Goal: Communication & Community: Participate in discussion

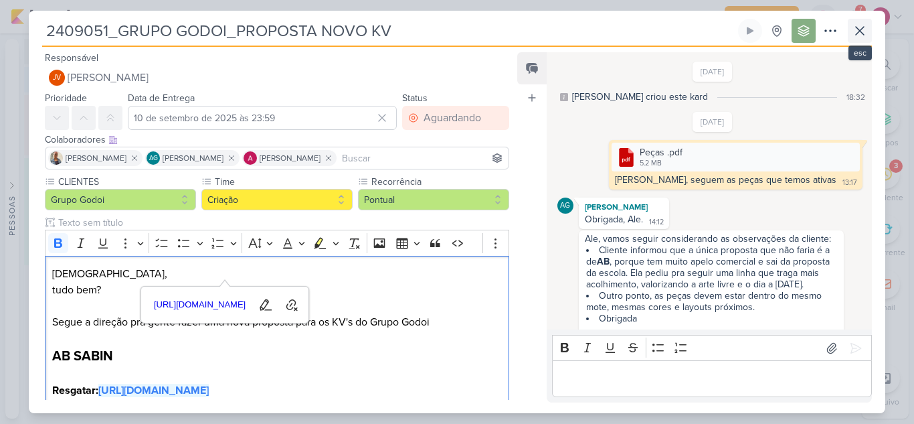
scroll to position [143, 0]
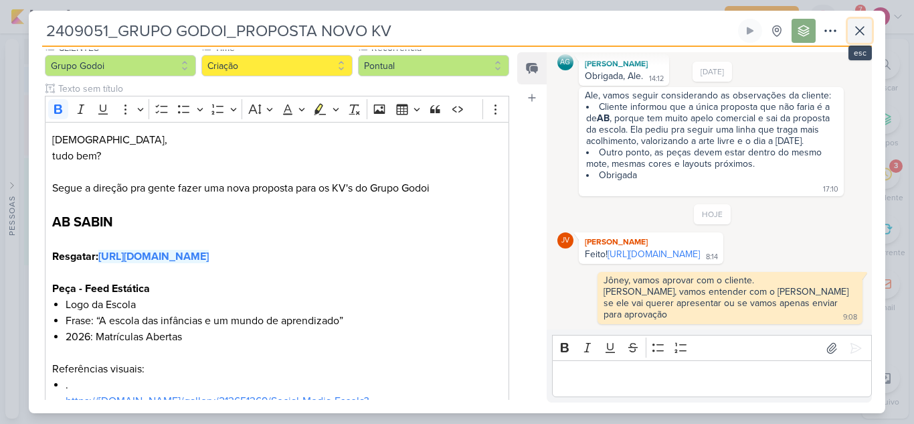
click at [863, 33] on icon at bounding box center [860, 31] width 16 height 16
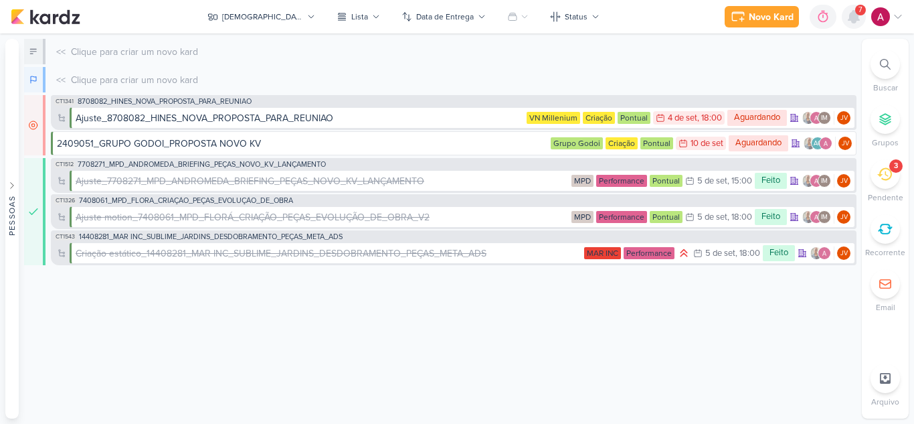
click at [858, 24] on icon at bounding box center [854, 17] width 16 height 16
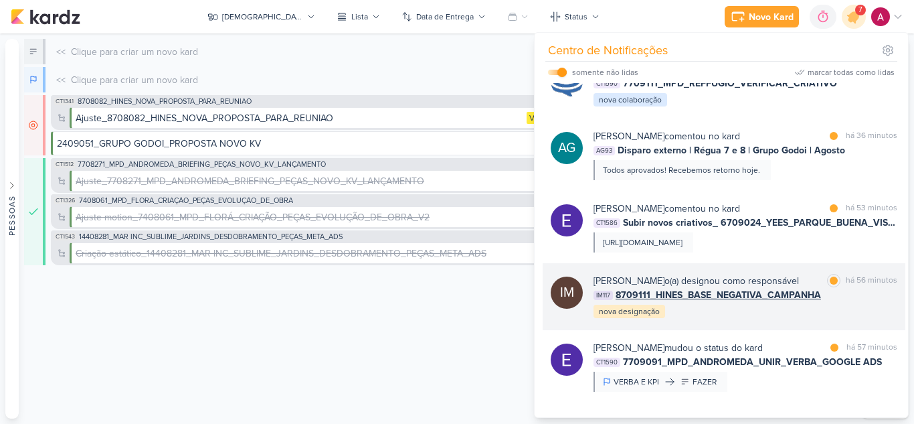
scroll to position [0, 0]
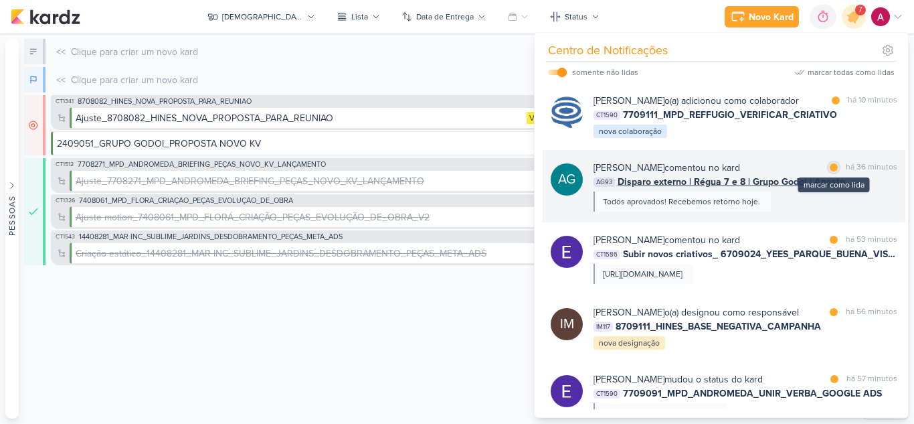
click at [833, 171] on div at bounding box center [834, 167] width 8 height 8
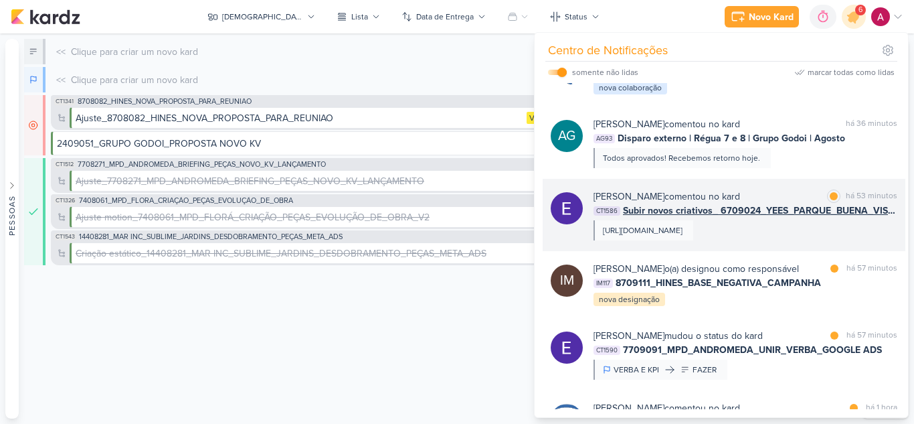
scroll to position [67, 0]
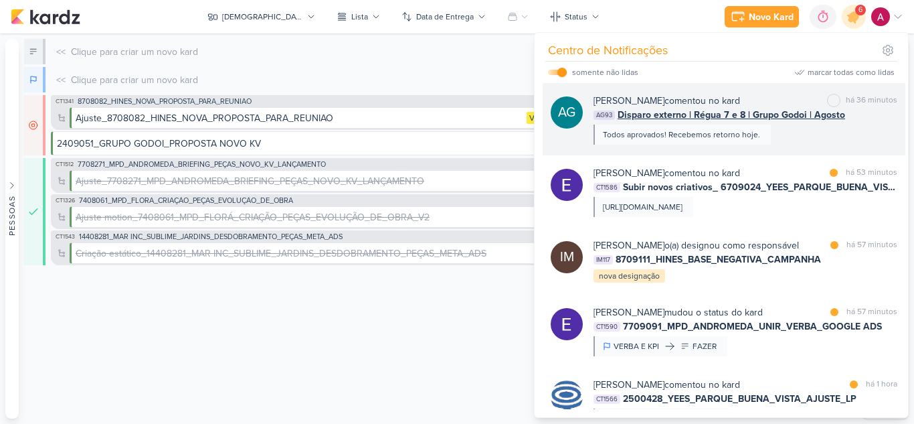
click at [823, 145] on div "[PERSON_NAME] comentou no kard marcar como não lida há 36 minutos AG93 Disparo …" at bounding box center [746, 119] width 304 height 51
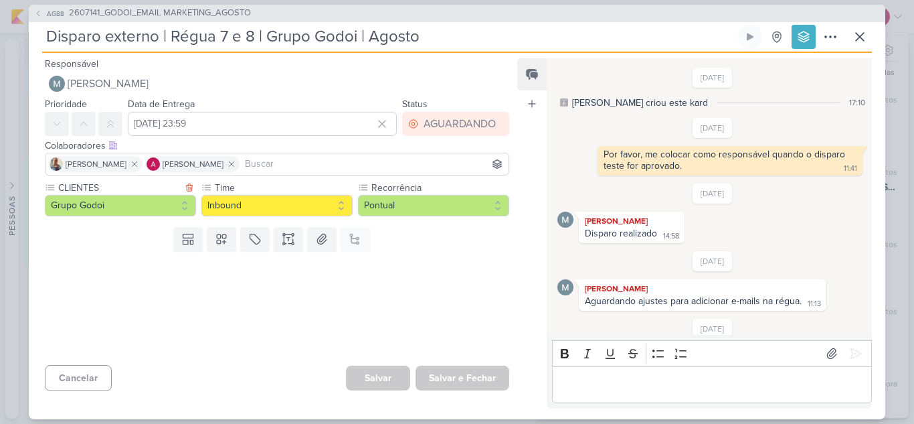
scroll to position [916, 0]
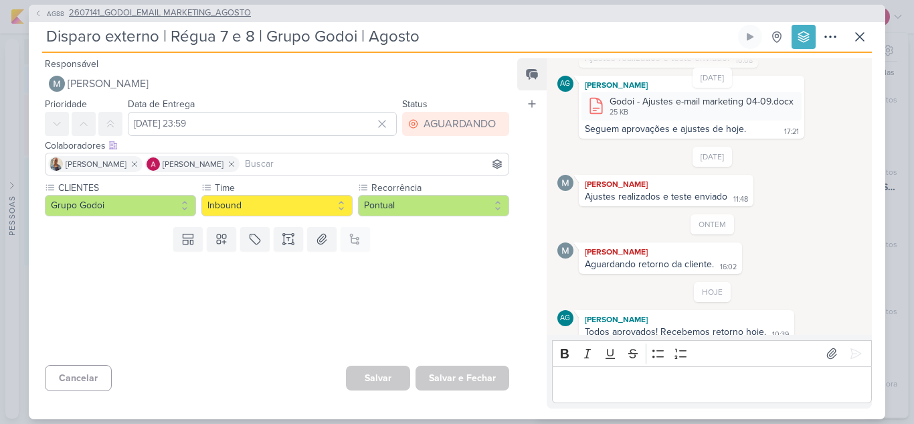
click at [154, 9] on span "2607141_GODOI_EMAIL MARKETING_AGOSTO" at bounding box center [160, 13] width 182 height 13
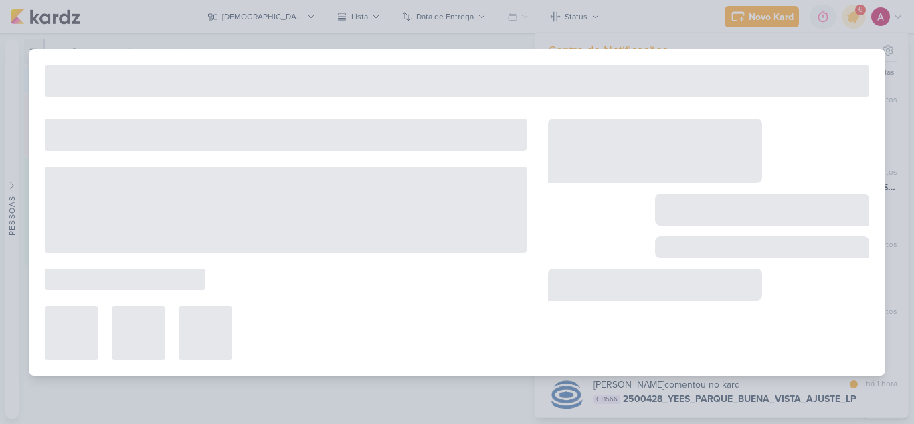
type input "2607141_GODOI_EMAIL MARKETING_AGOSTO"
type input "[DATE] 23:59"
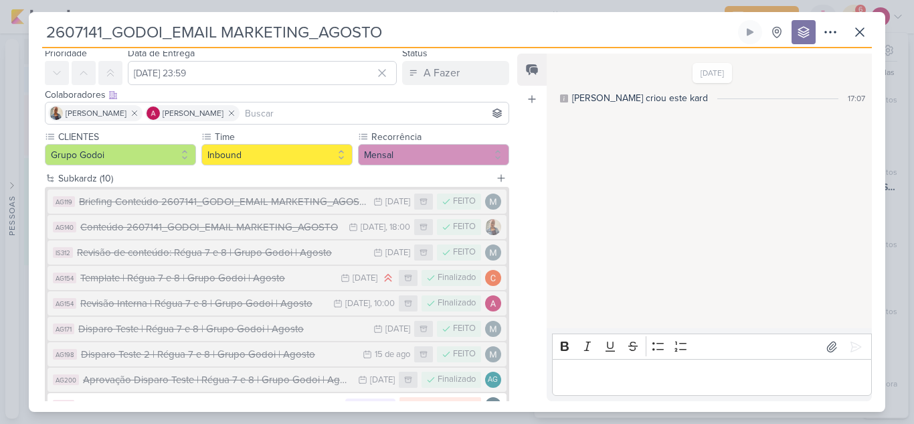
scroll to position [165, 0]
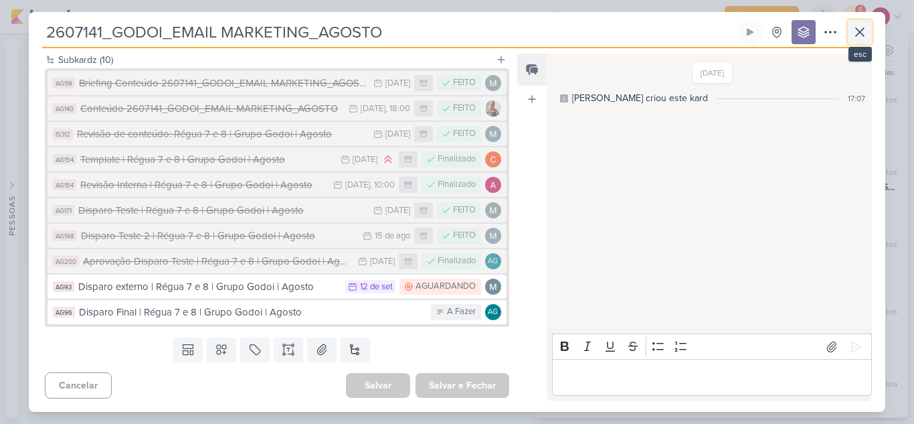
click at [863, 30] on icon at bounding box center [860, 32] width 8 height 8
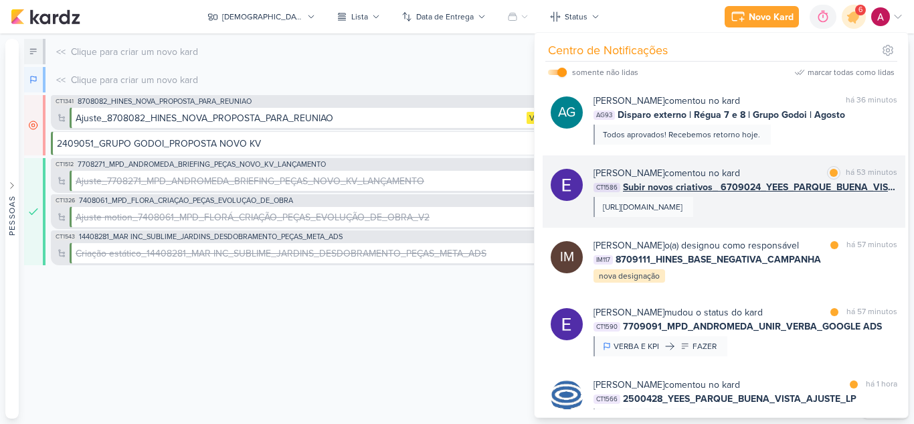
click at [862, 217] on div "[PERSON_NAME] comentou no kard marcar como lida há 53 minutos CT1586 Subir novo…" at bounding box center [746, 191] width 304 height 51
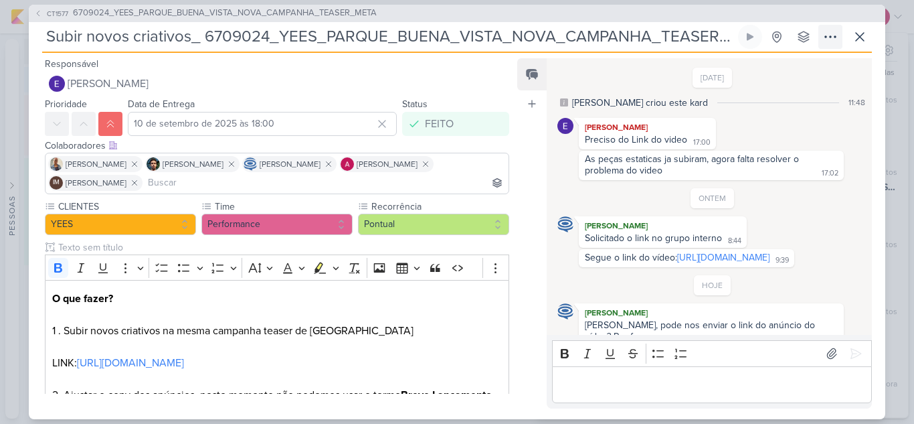
scroll to position [90, 0]
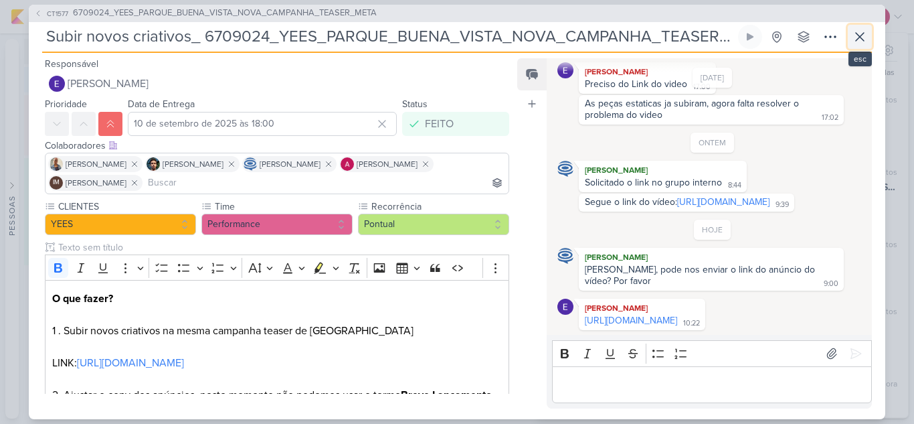
click at [865, 38] on icon at bounding box center [860, 37] width 16 height 16
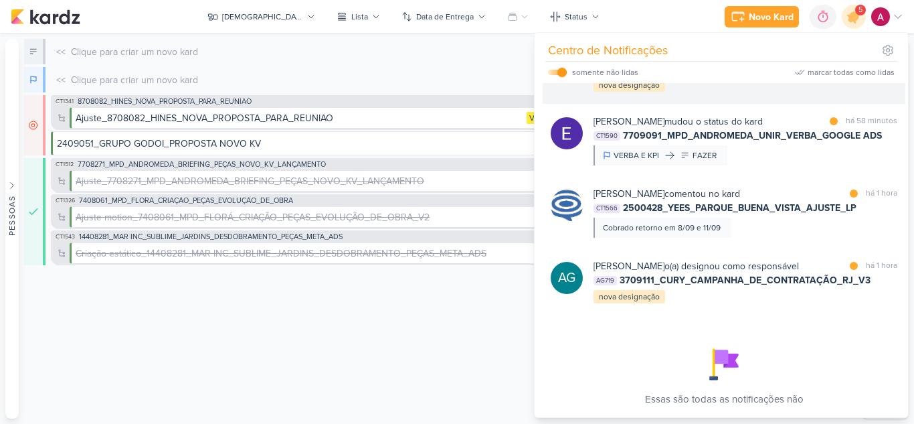
scroll to position [268, 0]
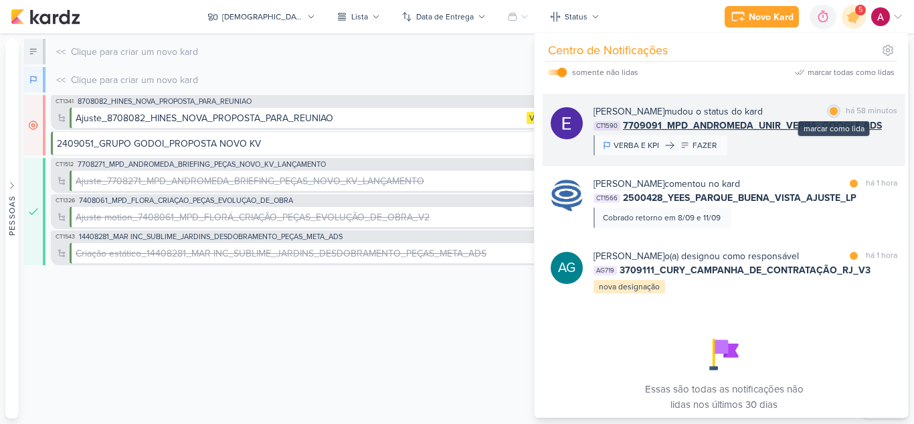
click at [830, 115] on div at bounding box center [834, 111] width 8 height 8
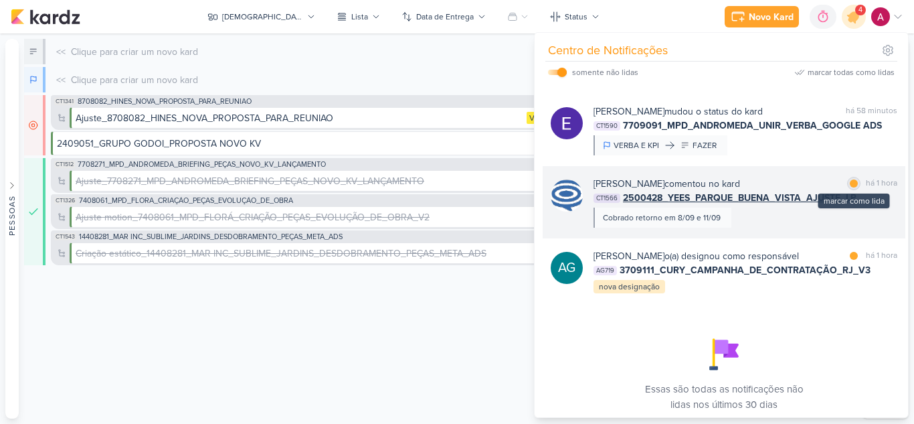
click at [851, 187] on div at bounding box center [854, 183] width 8 height 8
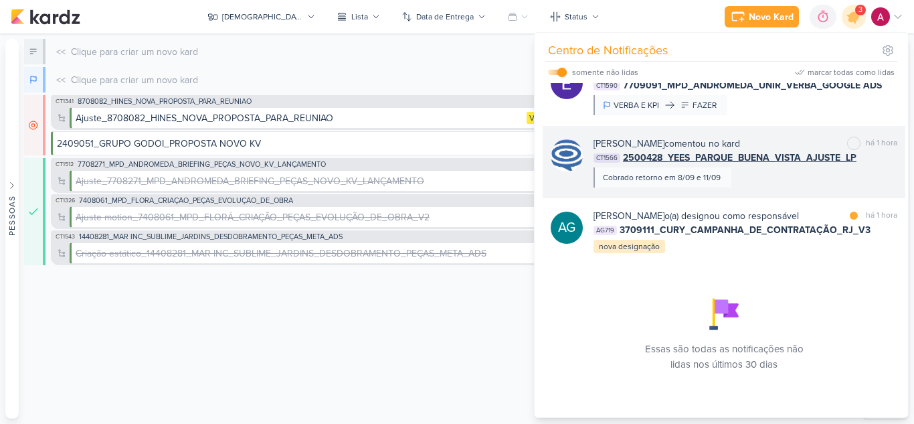
scroll to position [336, 0]
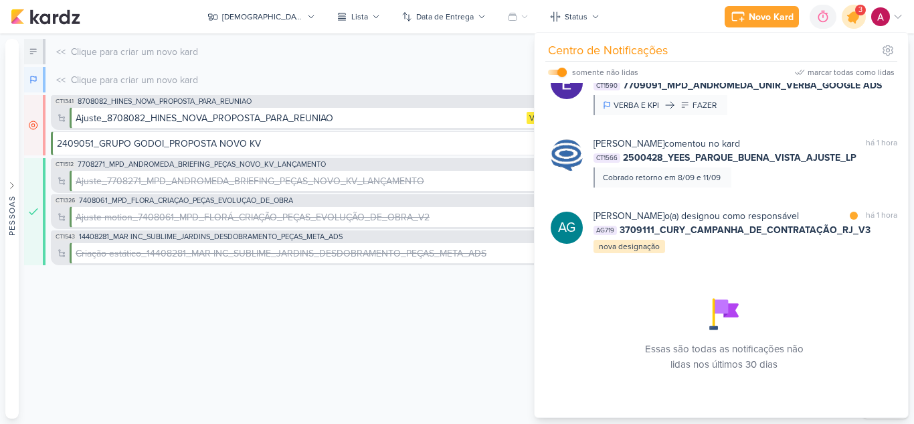
click at [854, 26] on icon at bounding box center [854, 16] width 23 height 23
